Goal: Task Accomplishment & Management: Use online tool/utility

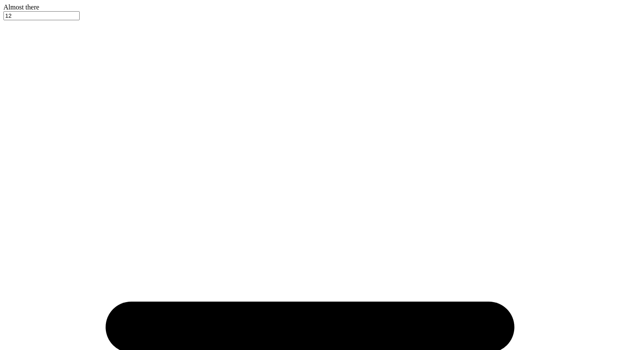
type input "ZTA Family Weekend"
type input "40"
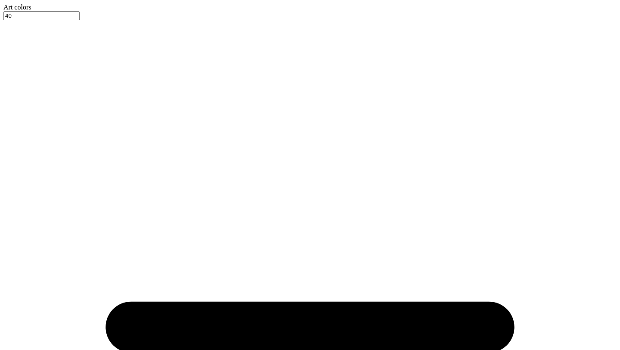
type textarea "x"
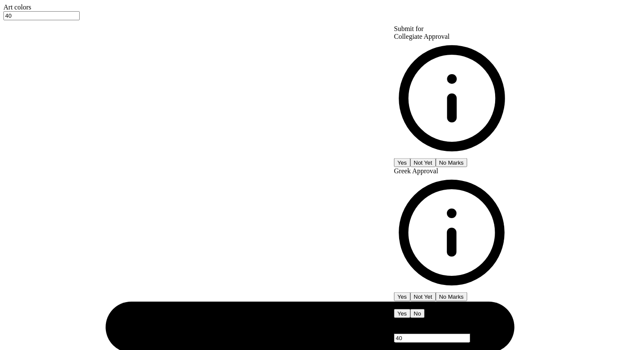
click at [410, 158] on button "Yes" at bounding box center [402, 162] width 16 height 9
click at [410, 292] on button "Yes" at bounding box center [402, 296] width 16 height 9
type input "$49.39"
type textarea "x"
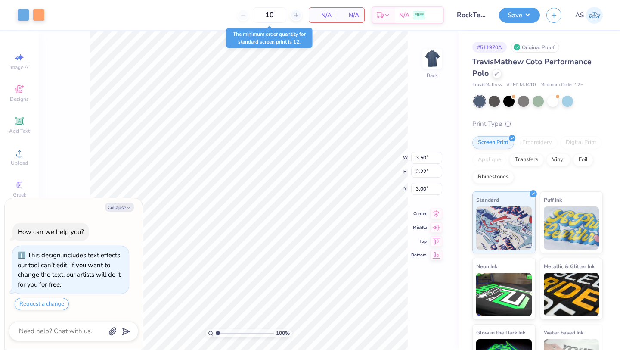
type textarea "x"
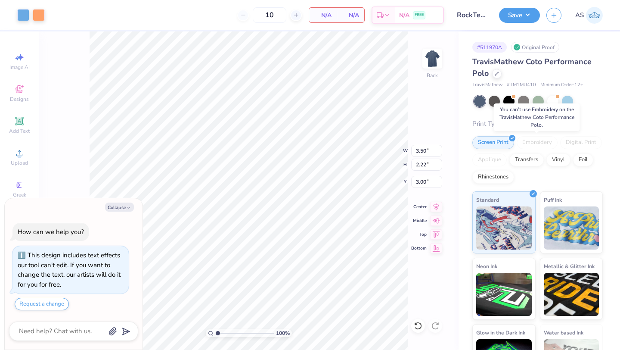
click at [537, 143] on div "Embroidery" at bounding box center [537, 142] width 41 height 13
